Goal: Transaction & Acquisition: Purchase product/service

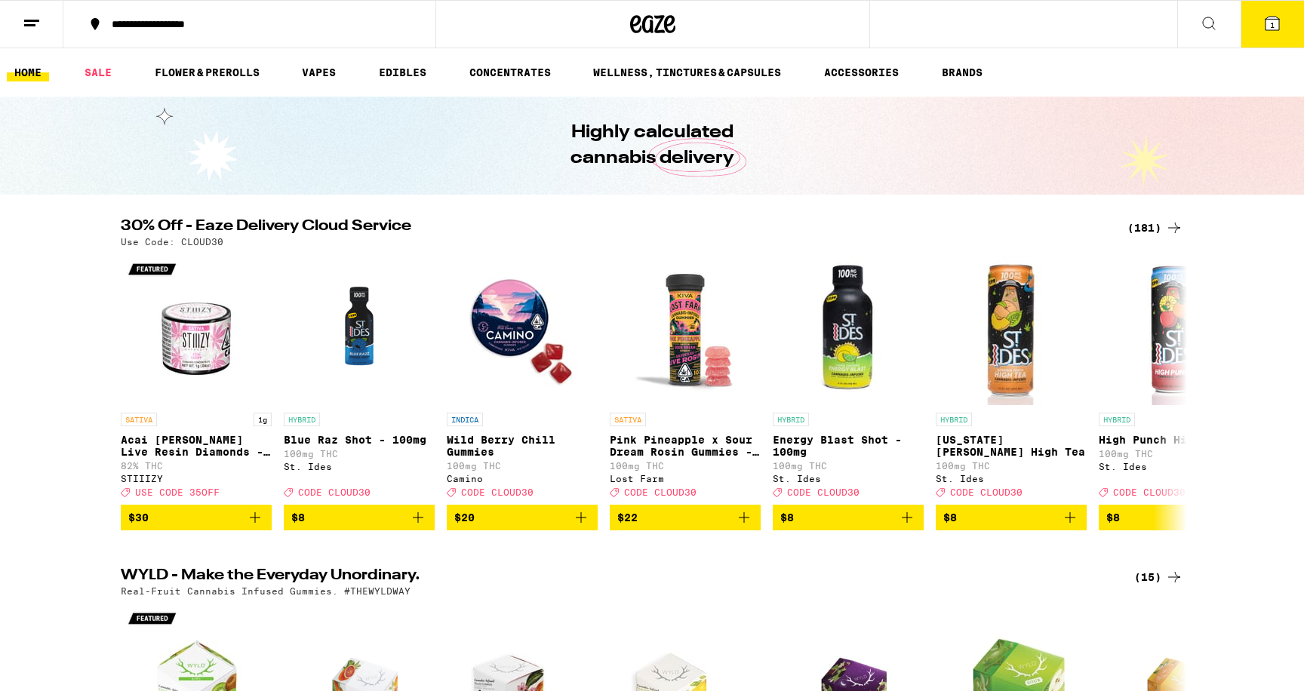
click at [1152, 226] on div "(181)" at bounding box center [1156, 228] width 56 height 18
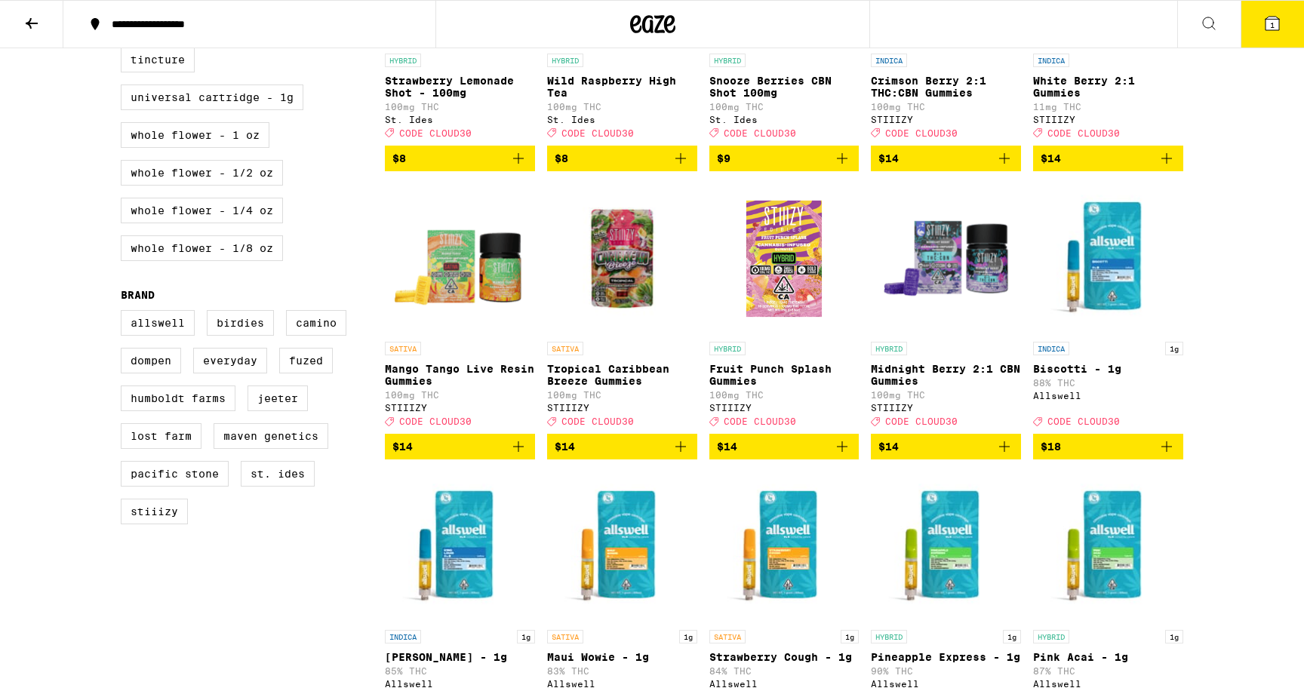
scroll to position [1005, 0]
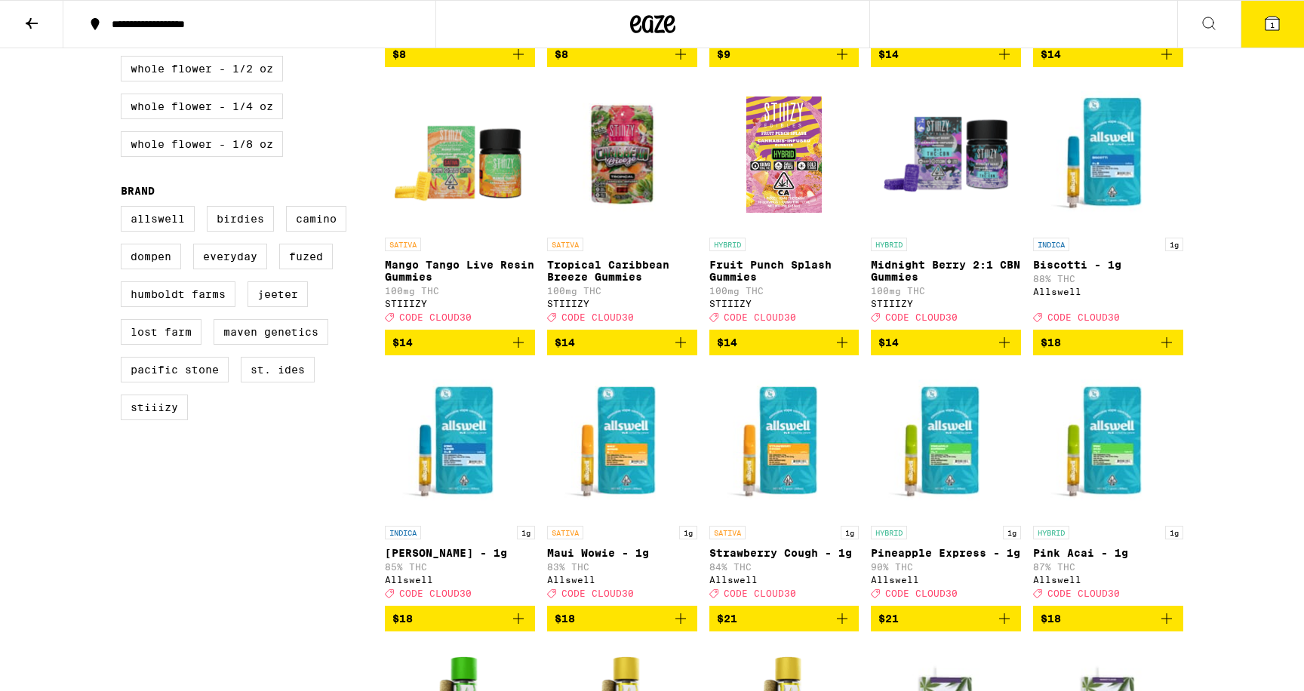
click at [271, 432] on div "Allswell Birdies Camino Dompen Everyday Fuzed Humboldt Farms [PERSON_NAME] Lost…" at bounding box center [253, 319] width 264 height 226
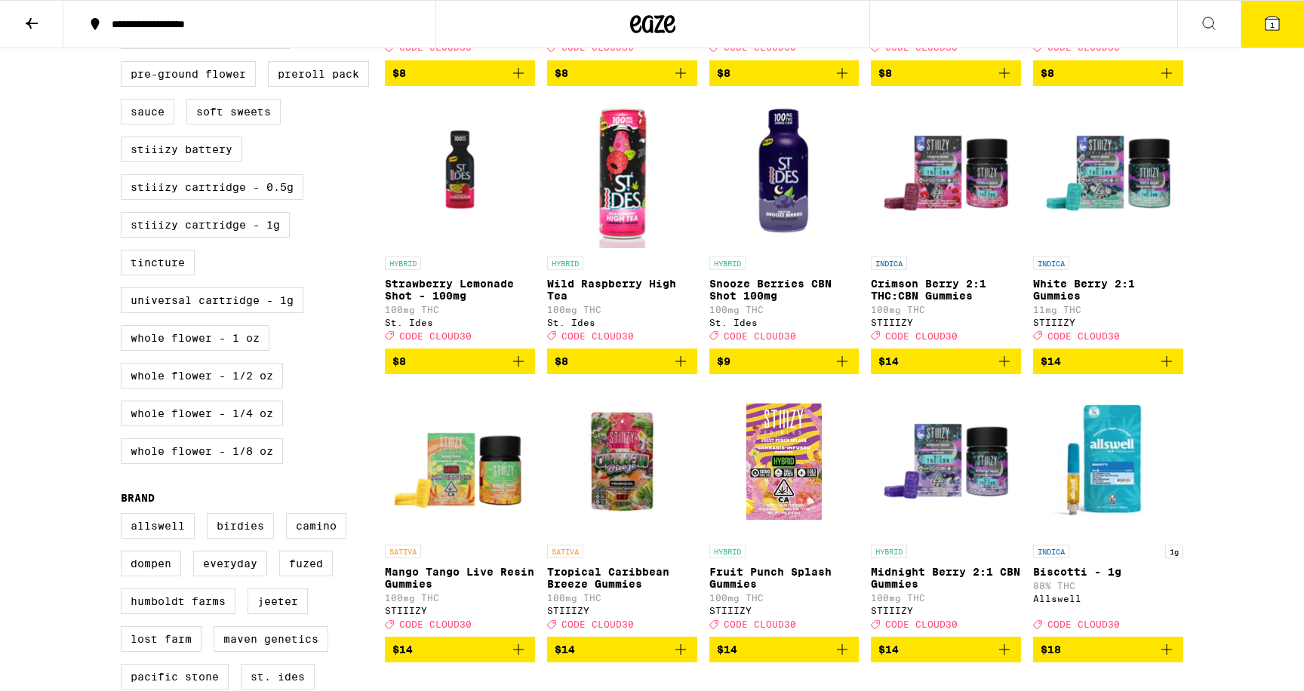
scroll to position [690, 0]
